Goal: Information Seeking & Learning: Learn about a topic

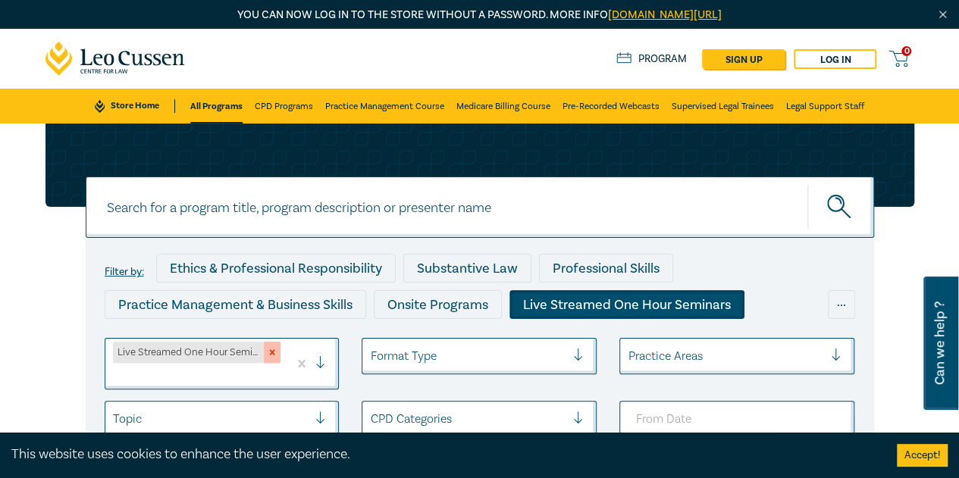
click at [271, 352] on icon "Remove Live Streamed One Hour Seminars" at bounding box center [272, 352] width 11 height 11
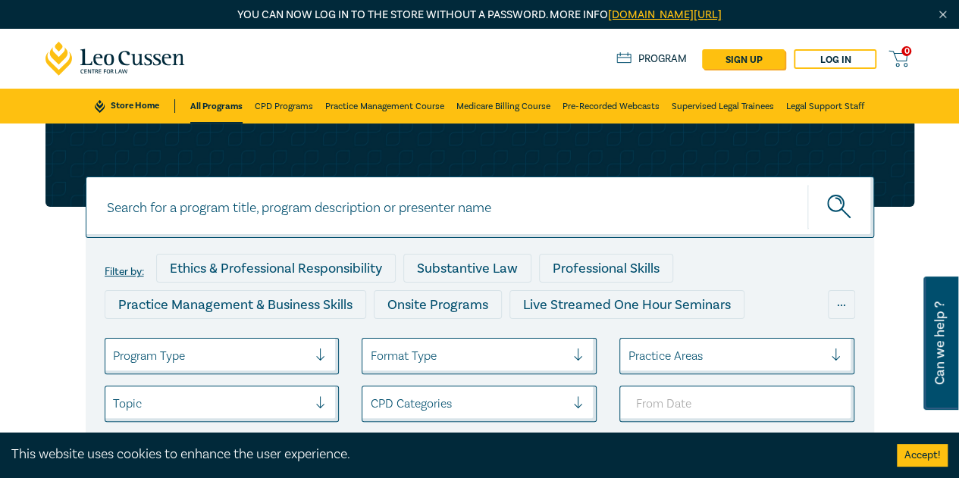
scroll to position [152, 0]
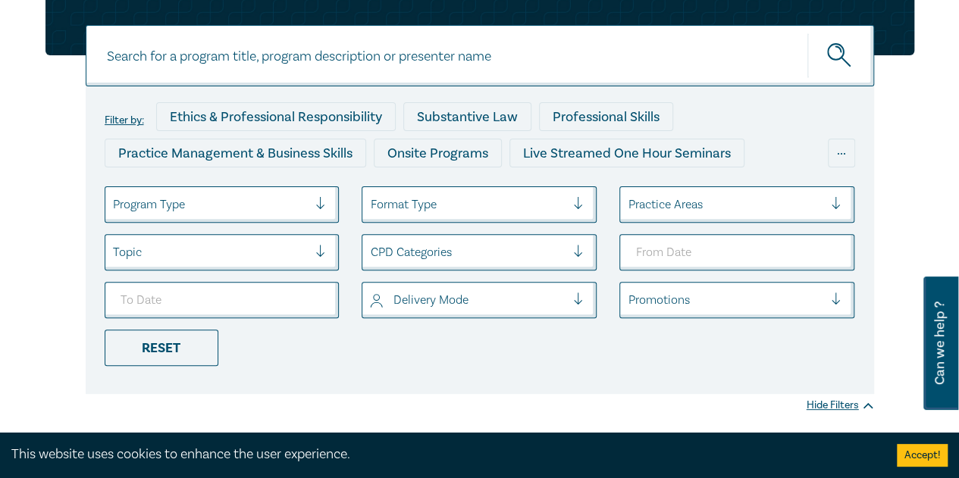
click at [241, 205] on div at bounding box center [211, 205] width 196 height 20
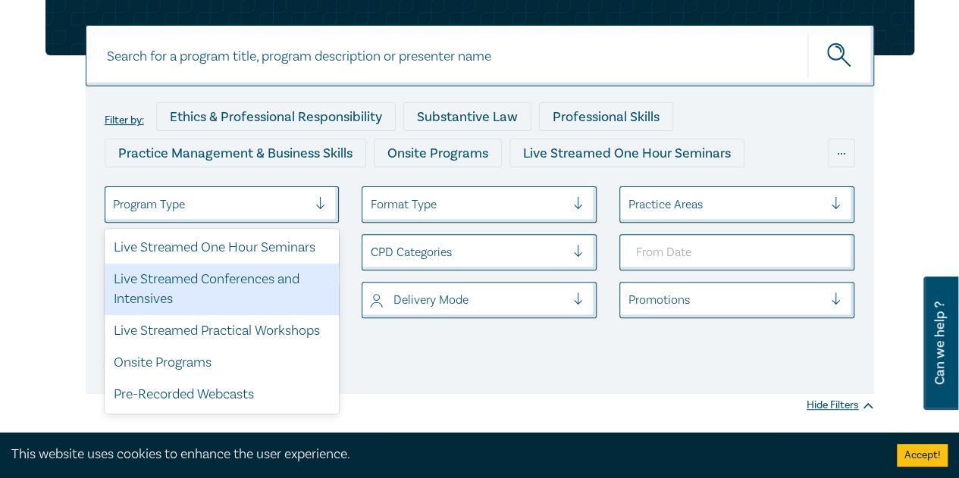
click at [237, 279] on div "Live Streamed Conferences and Intensives" at bounding box center [222, 290] width 235 height 52
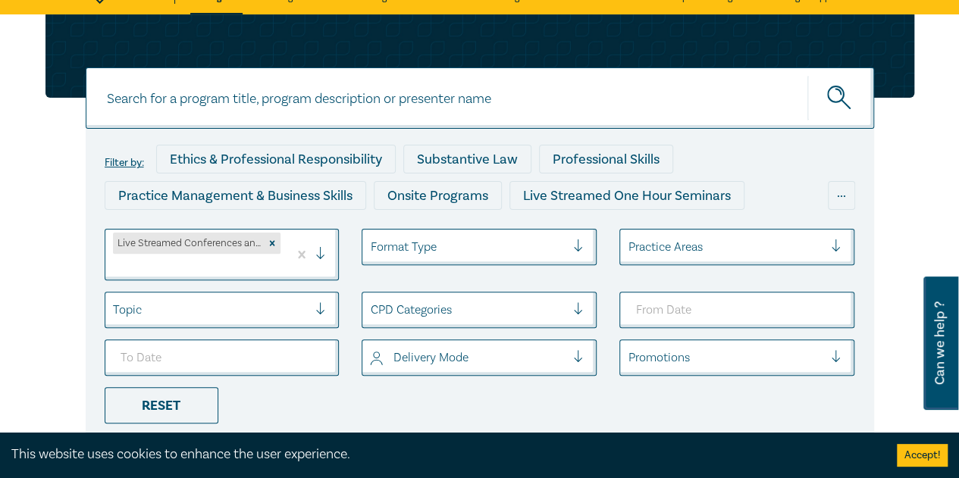
scroll to position [152, 0]
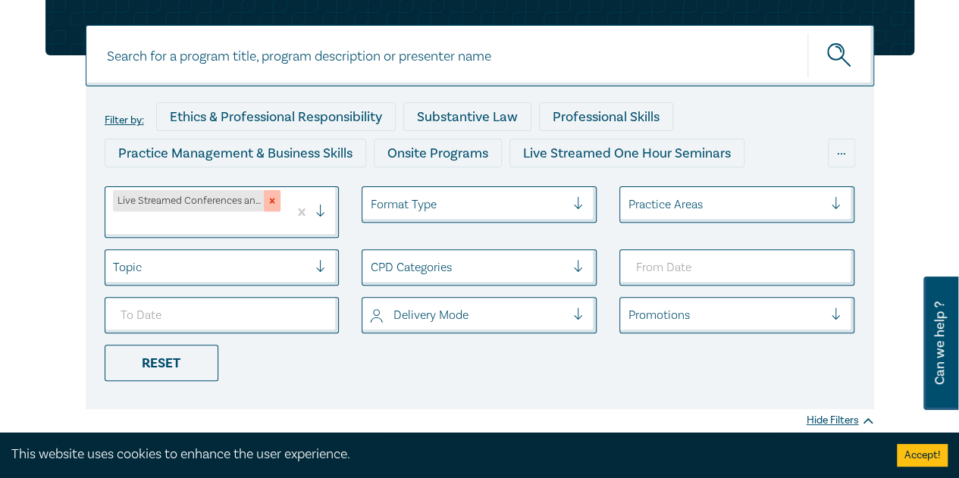
click at [274, 199] on icon "Remove Live Streamed Conferences and Intensives" at bounding box center [272, 201] width 5 height 5
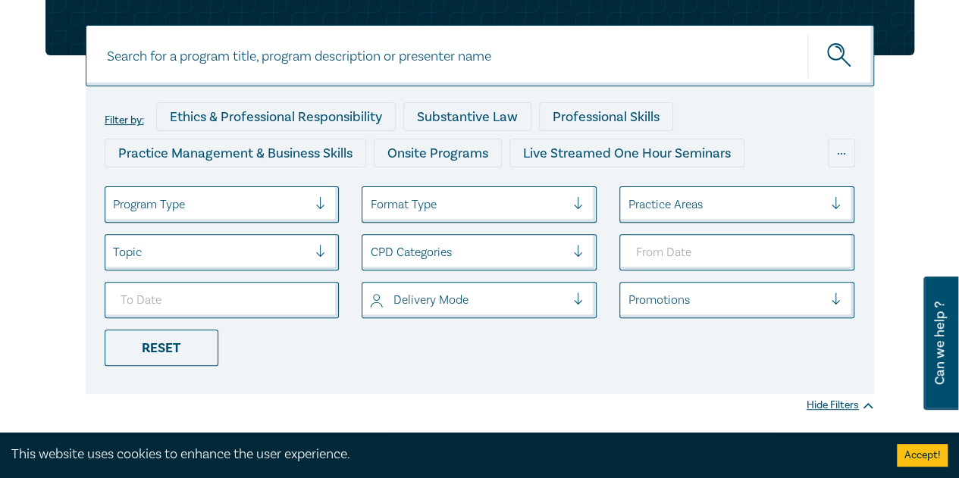
click at [230, 205] on div at bounding box center [211, 205] width 196 height 20
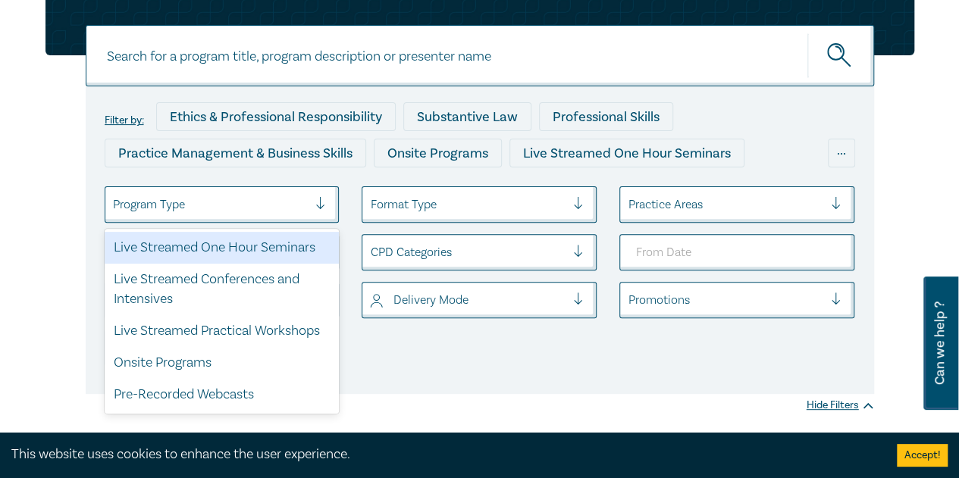
click at [234, 245] on div "Live Streamed One Hour Seminars" at bounding box center [222, 248] width 235 height 32
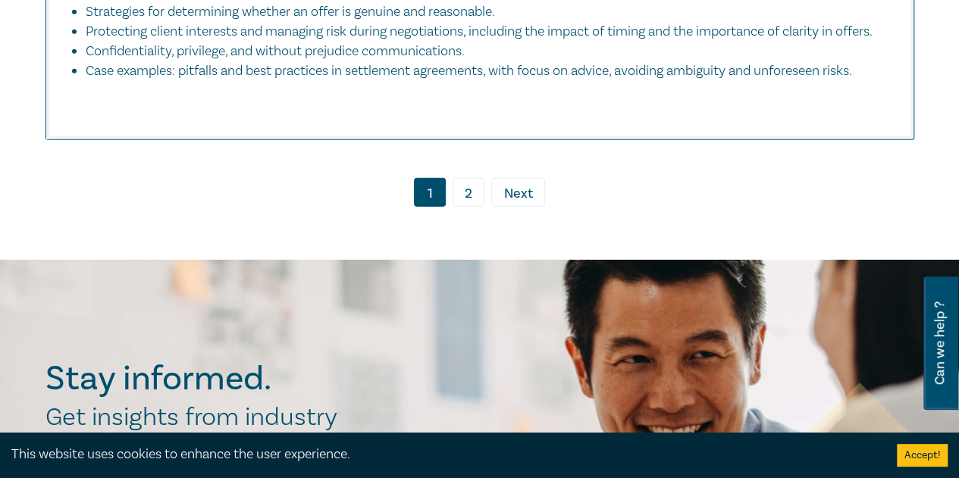
click at [467, 207] on link "2" at bounding box center [468, 192] width 32 height 29
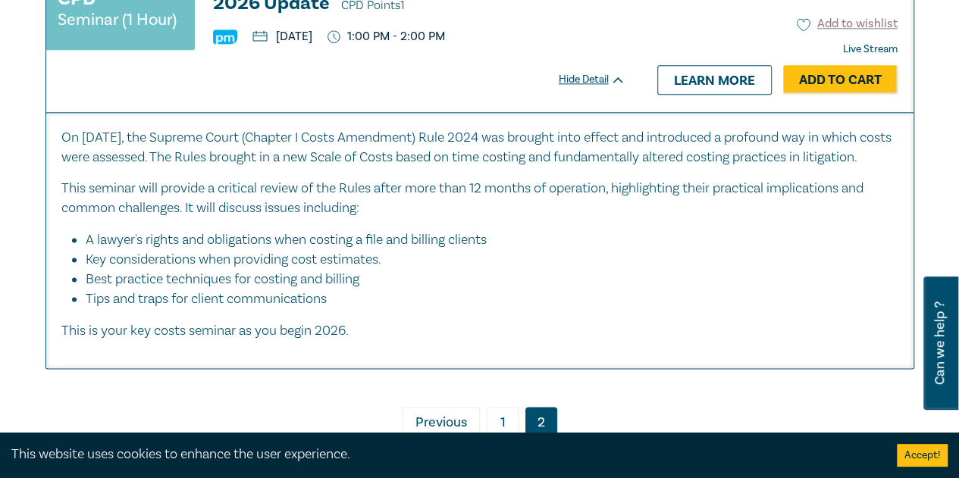
scroll to position [6680, 0]
